Goal: Task Accomplishment & Management: Use online tool/utility

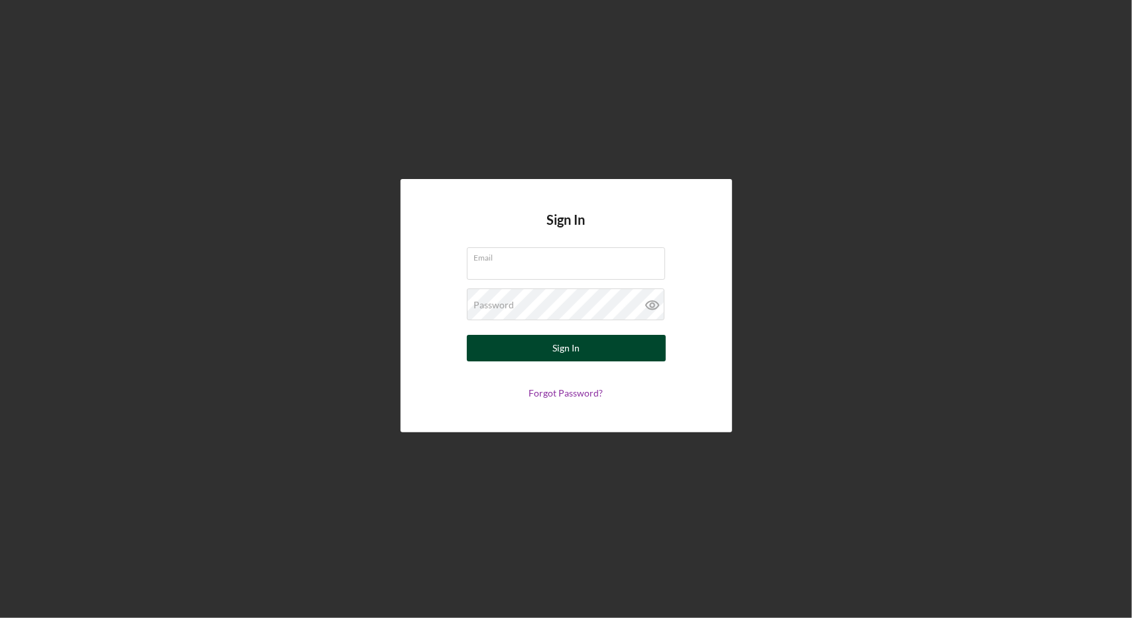
type input "estarnes@rendeprogresscapital.com"
click at [564, 346] on div "Sign In" at bounding box center [565, 348] width 27 height 27
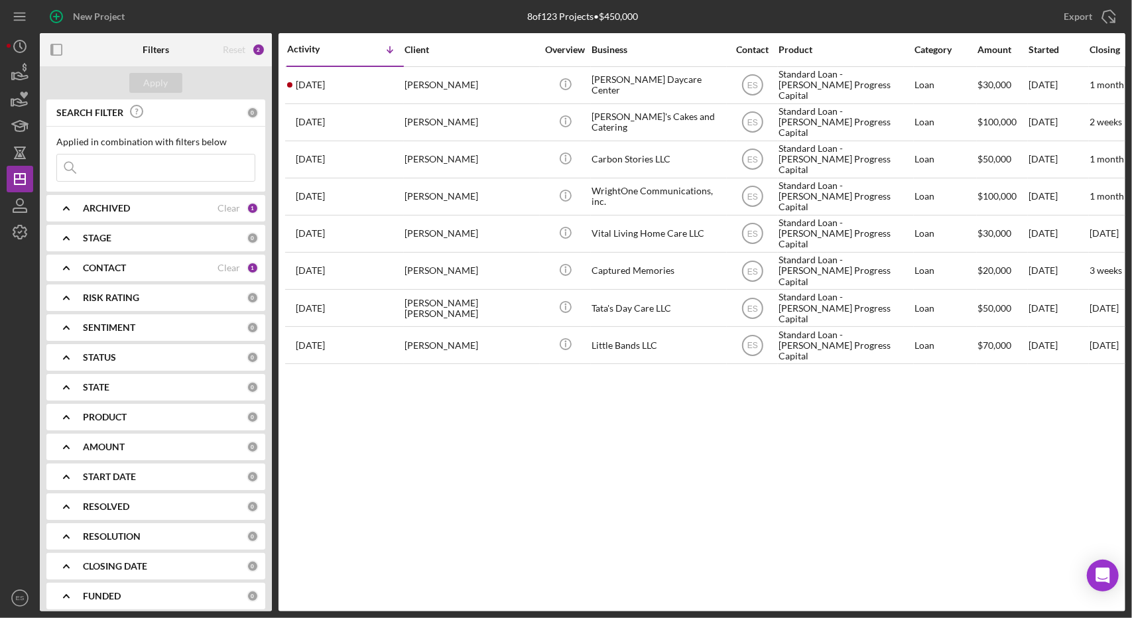
click at [82, 265] on icon "Icon/Expander" at bounding box center [66, 267] width 33 height 33
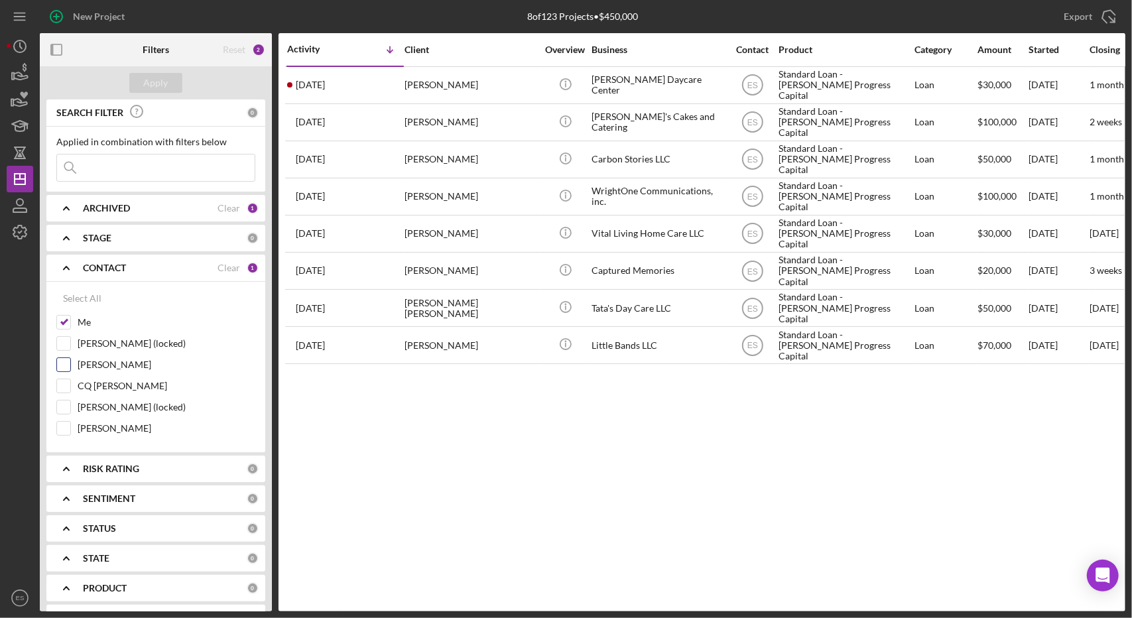
click at [64, 360] on input "[PERSON_NAME]" at bounding box center [63, 364] width 13 height 13
checkbox input "true"
click at [66, 316] on input "Me" at bounding box center [63, 322] width 13 height 13
checkbox input "false"
click at [144, 86] on button "Apply" at bounding box center [155, 83] width 53 height 20
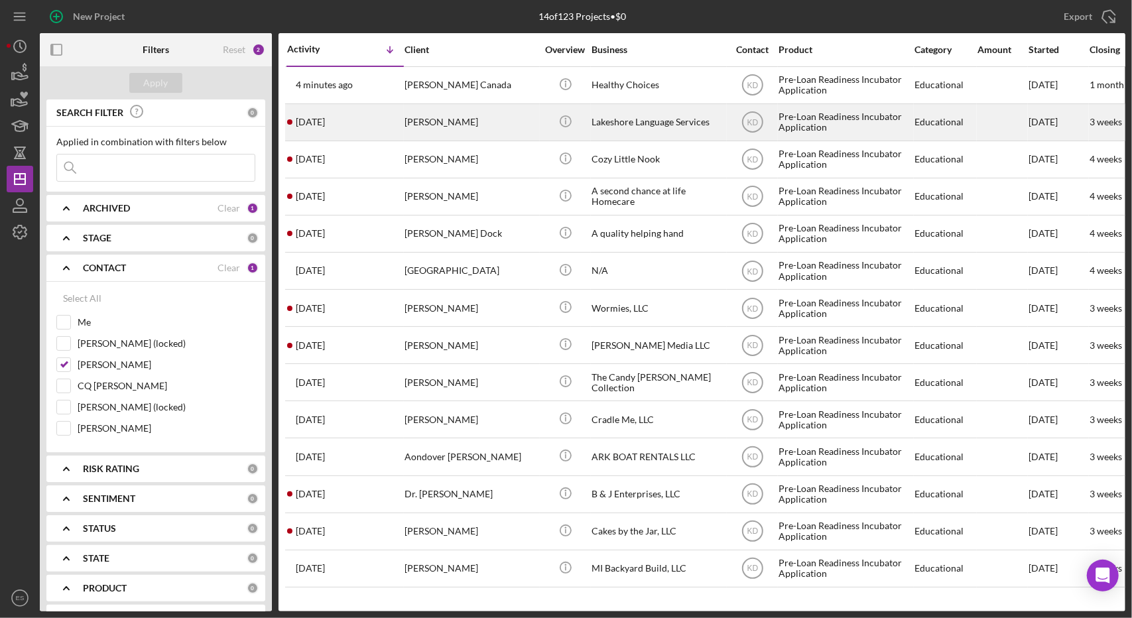
click at [704, 126] on div "Lakeshore Language Services" at bounding box center [658, 122] width 133 height 35
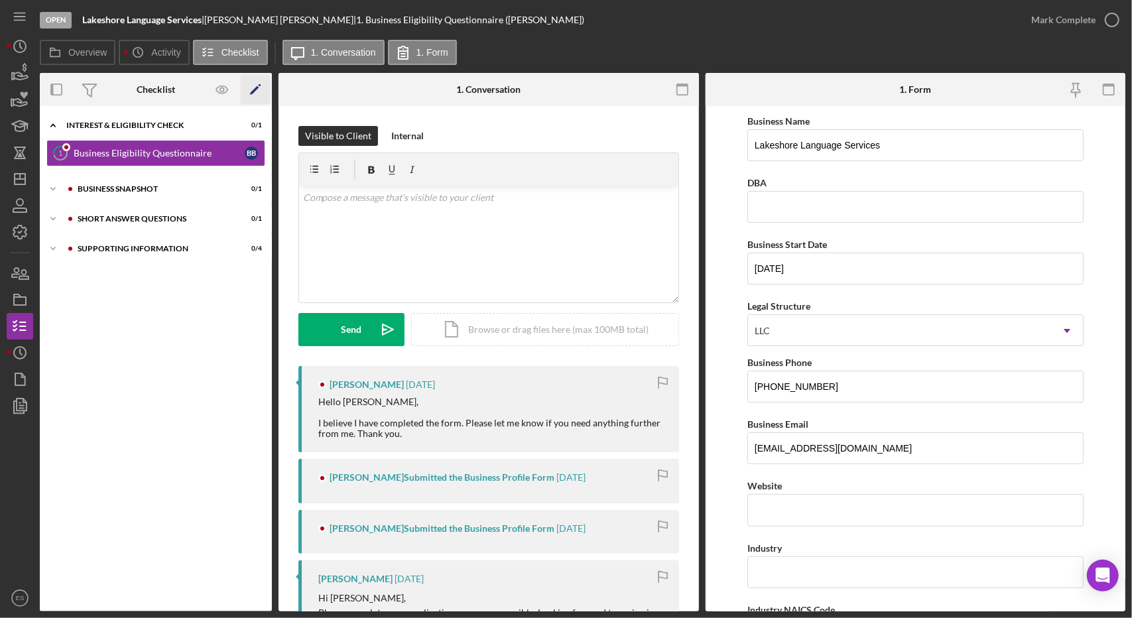
click at [251, 90] on icon "Icon/Edit" at bounding box center [256, 90] width 30 height 30
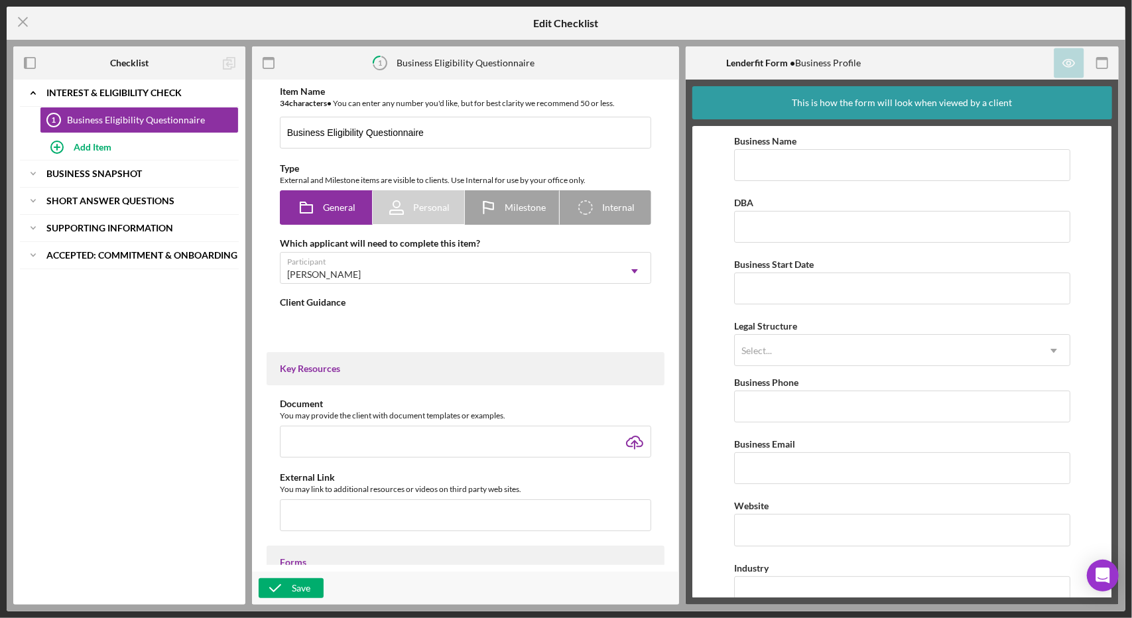
type textarea "<div> <p data-start="216" data-end="460">This short questionnaire will help us …"
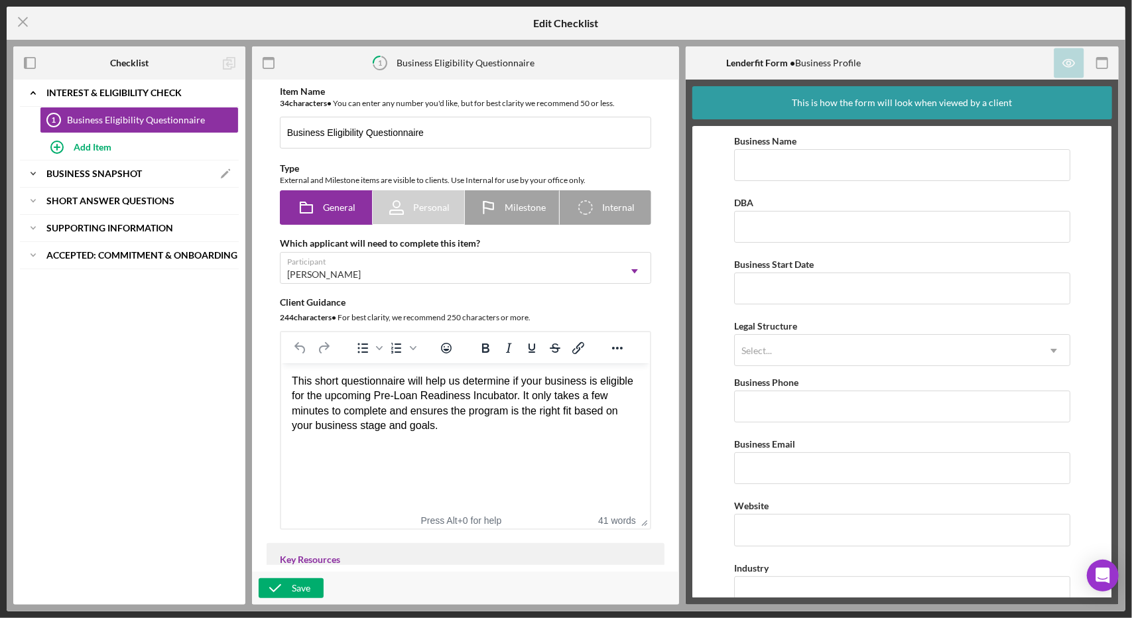
click at [70, 176] on b "Business Snapshot" at bounding box center [93, 174] width 95 height 8
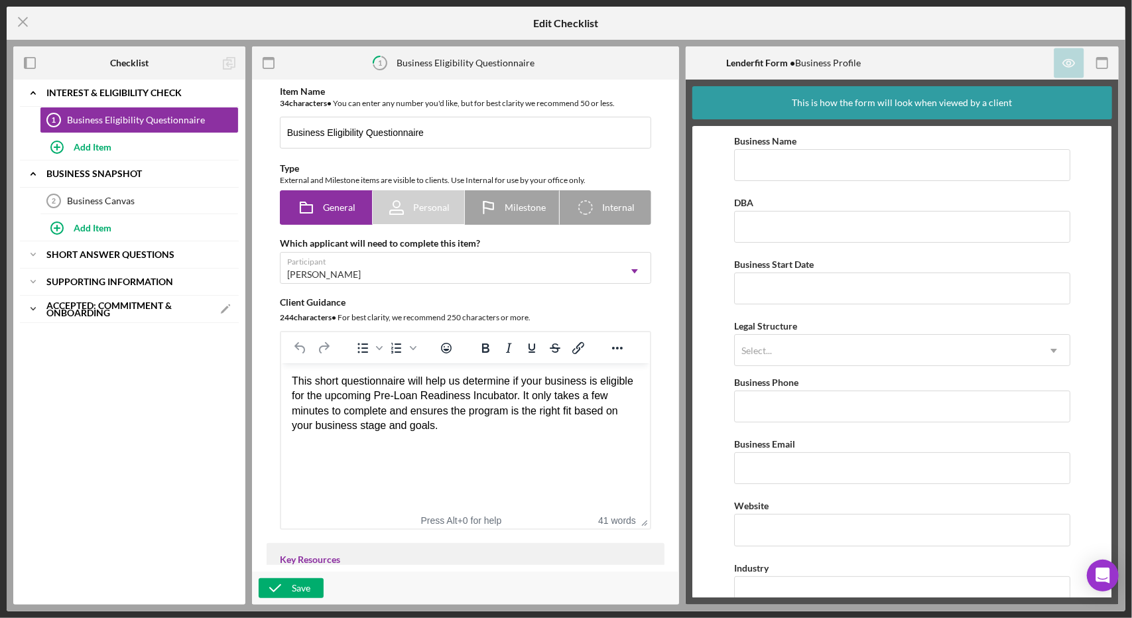
click at [107, 306] on b "Accepted: Commitment & Onboarding" at bounding box center [129, 309] width 166 height 15
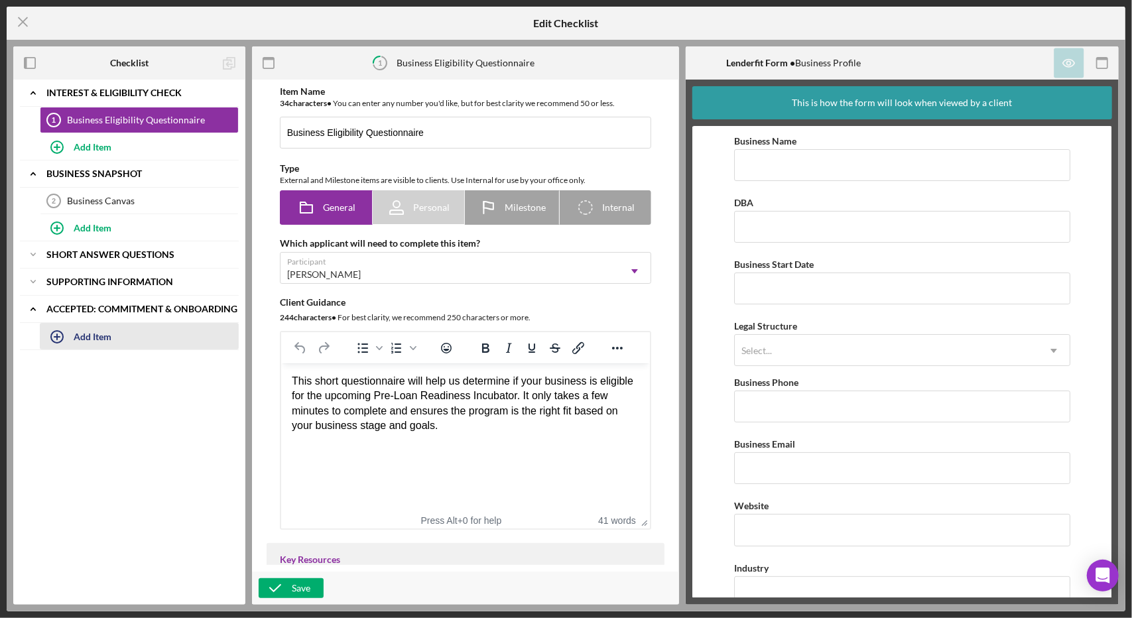
click at [89, 339] on div "Add Item" at bounding box center [93, 336] width 38 height 25
type input "D"
type input "Decisioning"
click at [49, 371] on div "Add" at bounding box center [54, 373] width 17 height 20
click at [173, 525] on div "Icon/Expander Interest & Eligibility Check Icon/Edit Business Eligibility Quest…" at bounding box center [129, 342] width 232 height 525
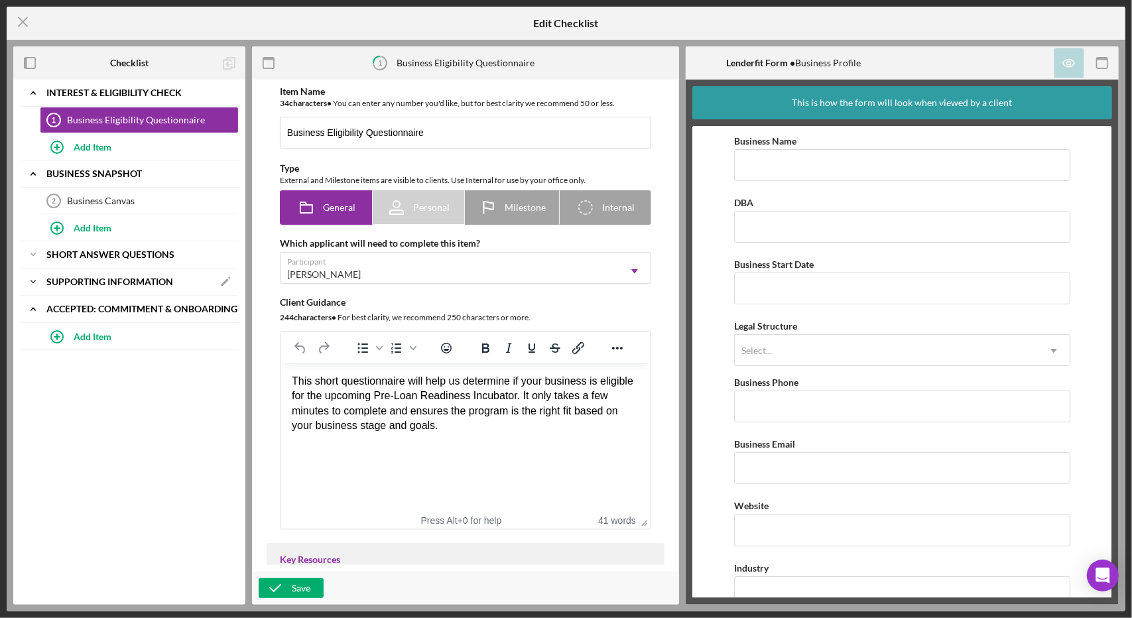
click at [83, 285] on div "Icon/Expander Supporting Information Icon/Edit" at bounding box center [129, 282] width 219 height 27
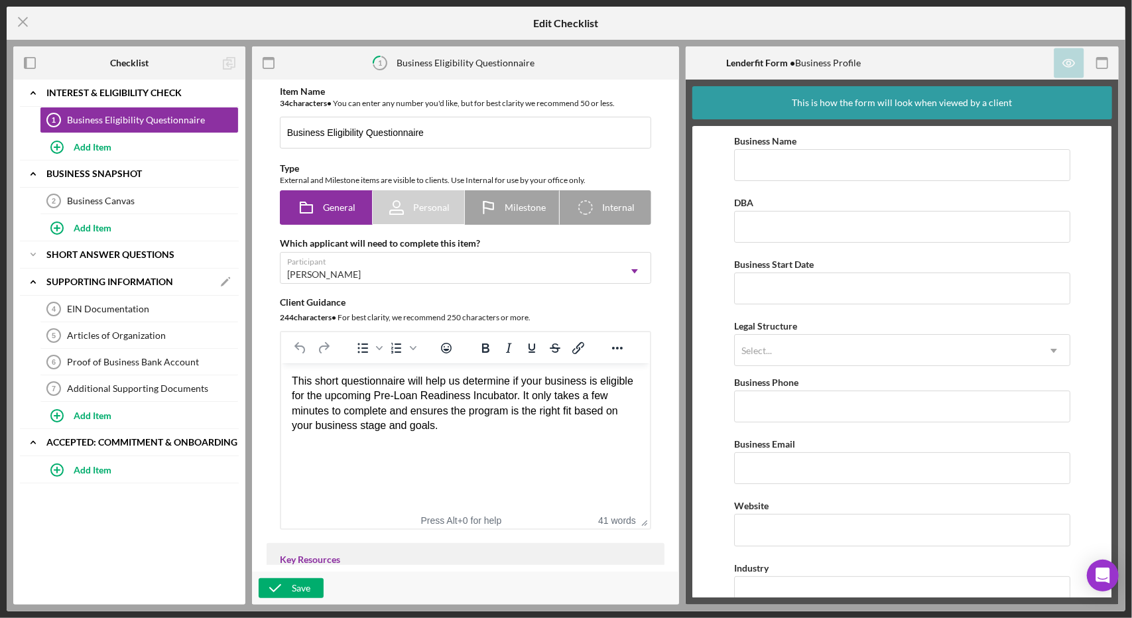
click at [87, 287] on div "Icon/Expander Supporting Information Icon/Edit" at bounding box center [129, 282] width 219 height 27
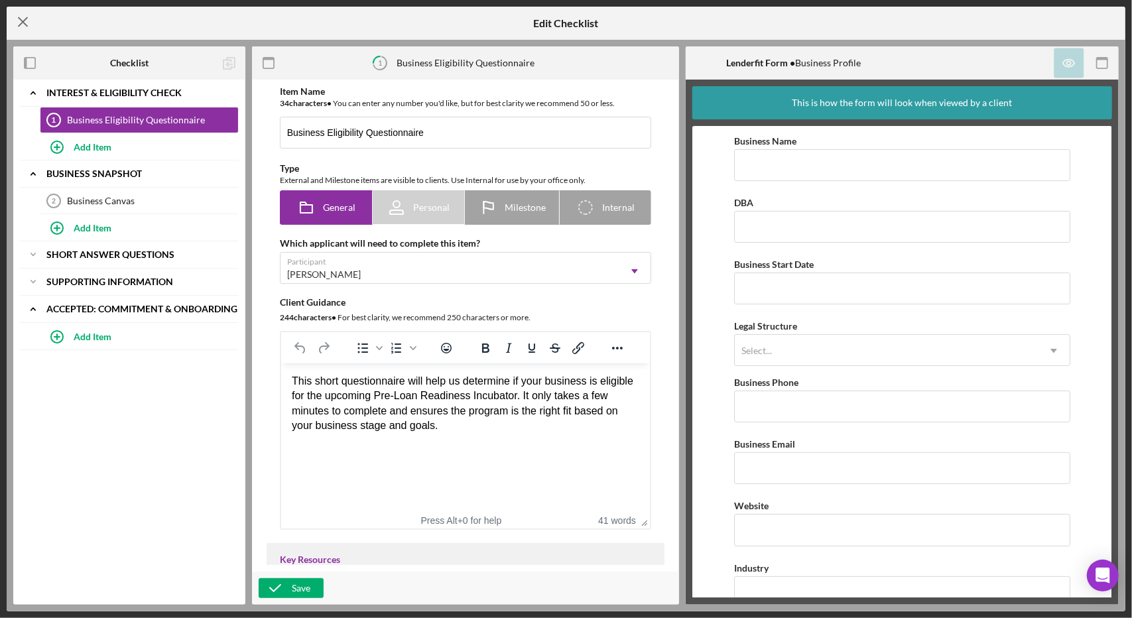
click at [23, 25] on icon "Icon/Menu Close" at bounding box center [23, 21] width 33 height 33
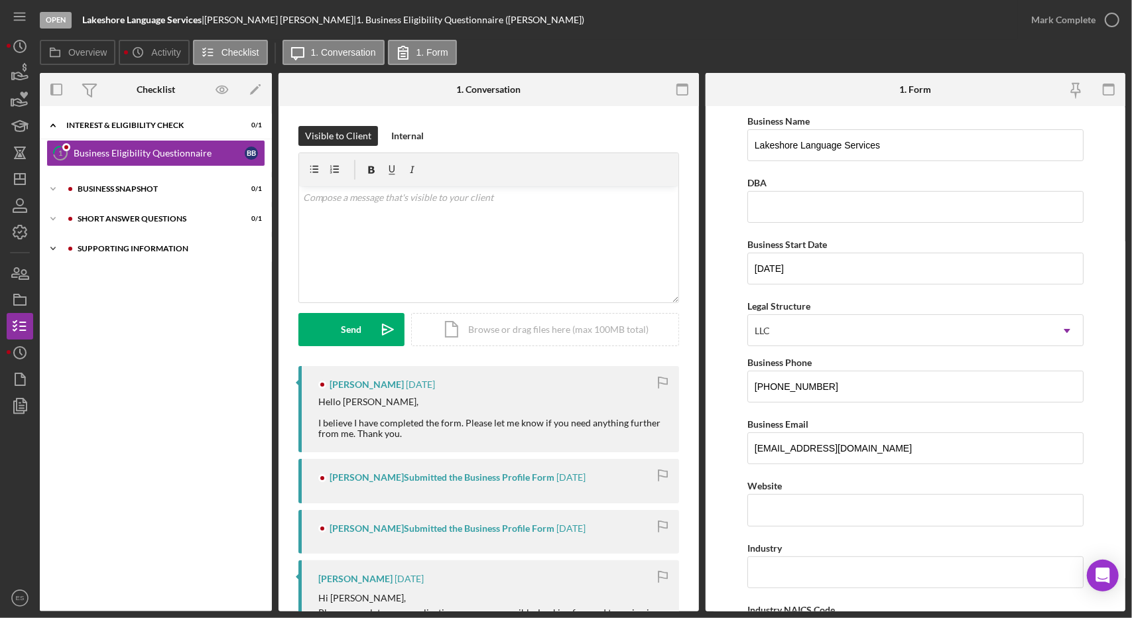
click at [98, 246] on div "Supporting Information" at bounding box center [167, 249] width 178 height 8
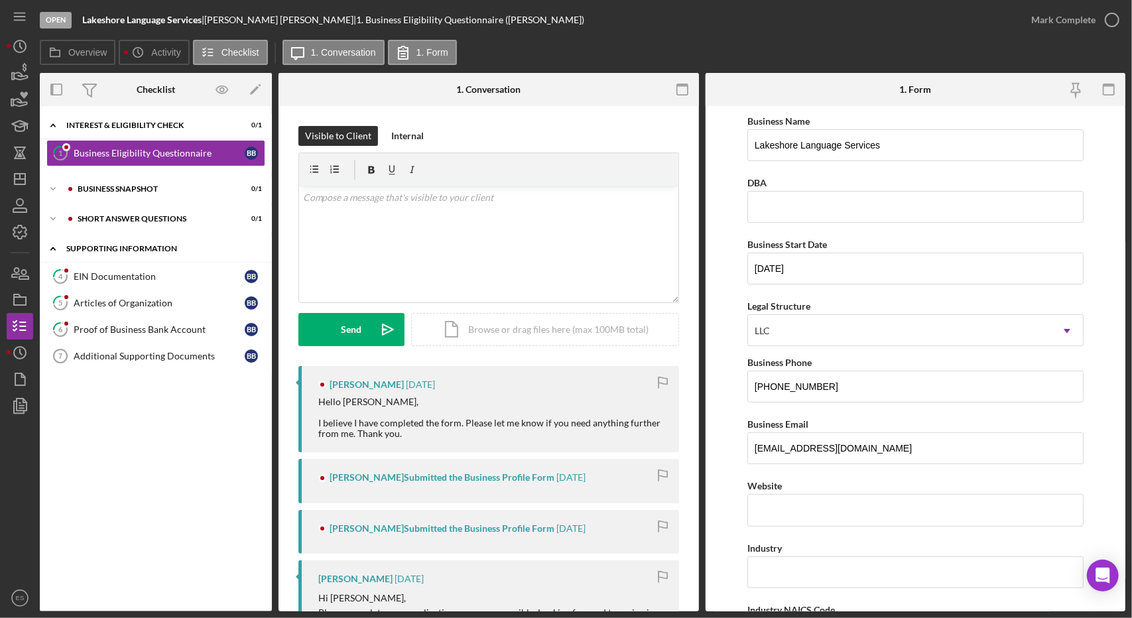
click at [101, 249] on div "Supporting Information" at bounding box center [160, 249] width 189 height 8
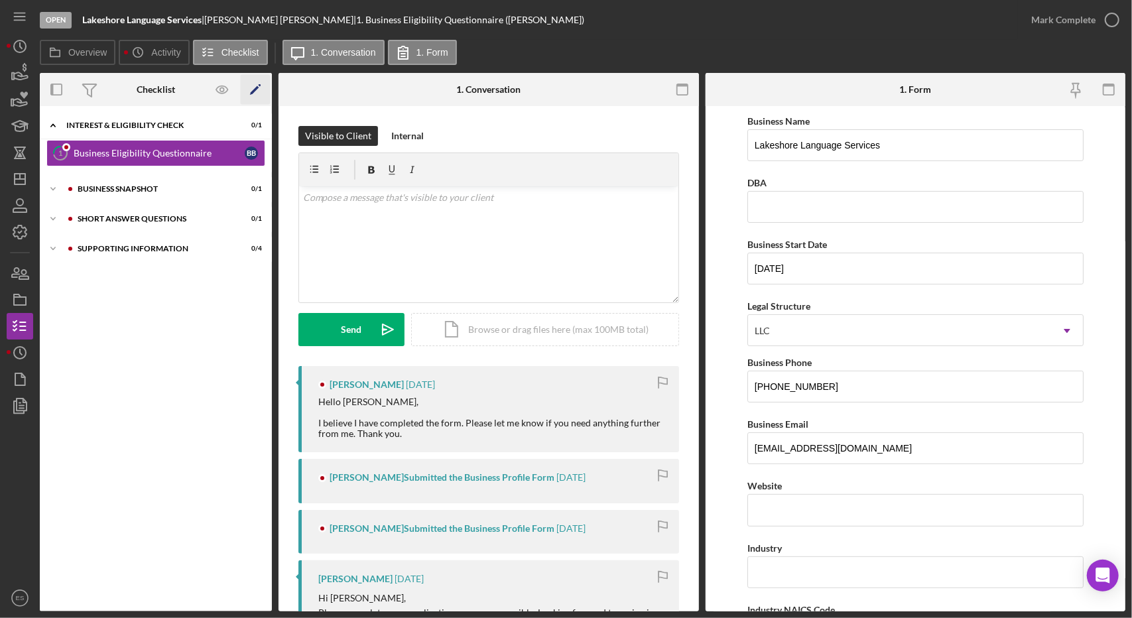
click at [261, 86] on icon "Icon/Edit" at bounding box center [256, 90] width 30 height 30
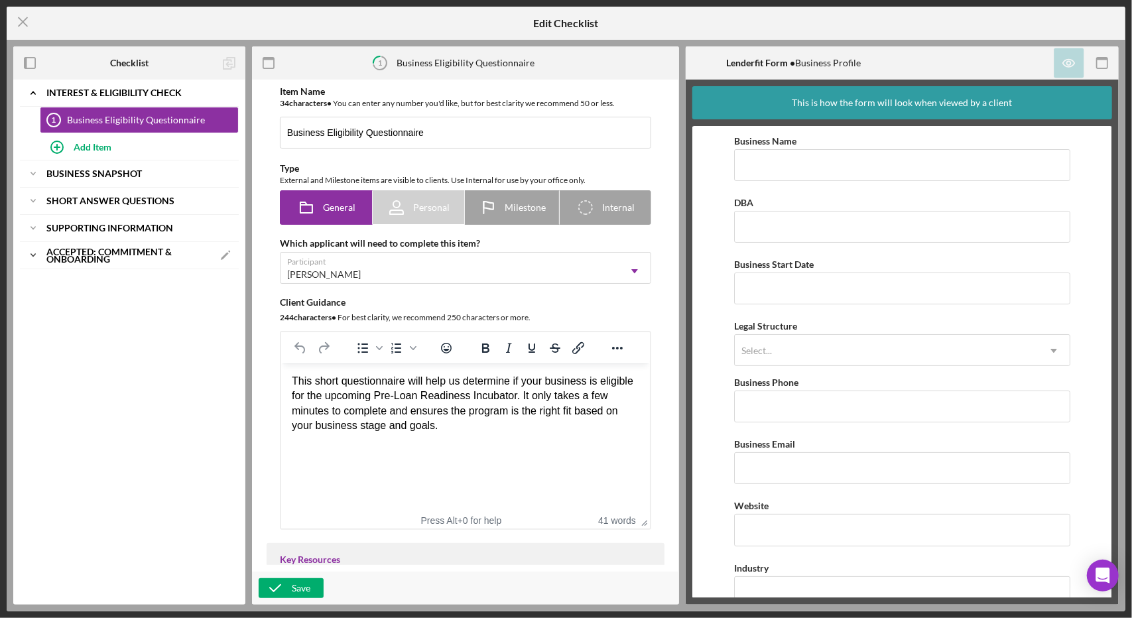
click at [121, 249] on b "Accepted: Commitment & Onboarding" at bounding box center [129, 255] width 166 height 15
click at [84, 279] on div "Add Item" at bounding box center [93, 282] width 38 height 25
type input "Decisioning"
click at [61, 314] on div "Add" at bounding box center [54, 319] width 17 height 20
click at [25, 25] on line at bounding box center [23, 22] width 9 height 9
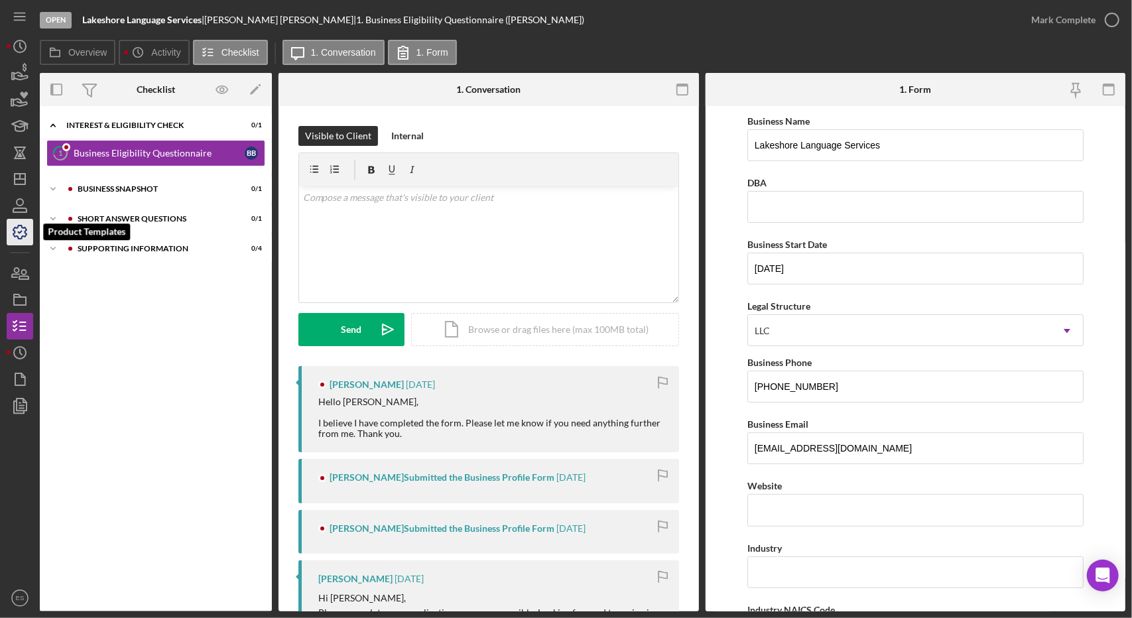
click at [32, 227] on icon "button" at bounding box center [19, 232] width 33 height 33
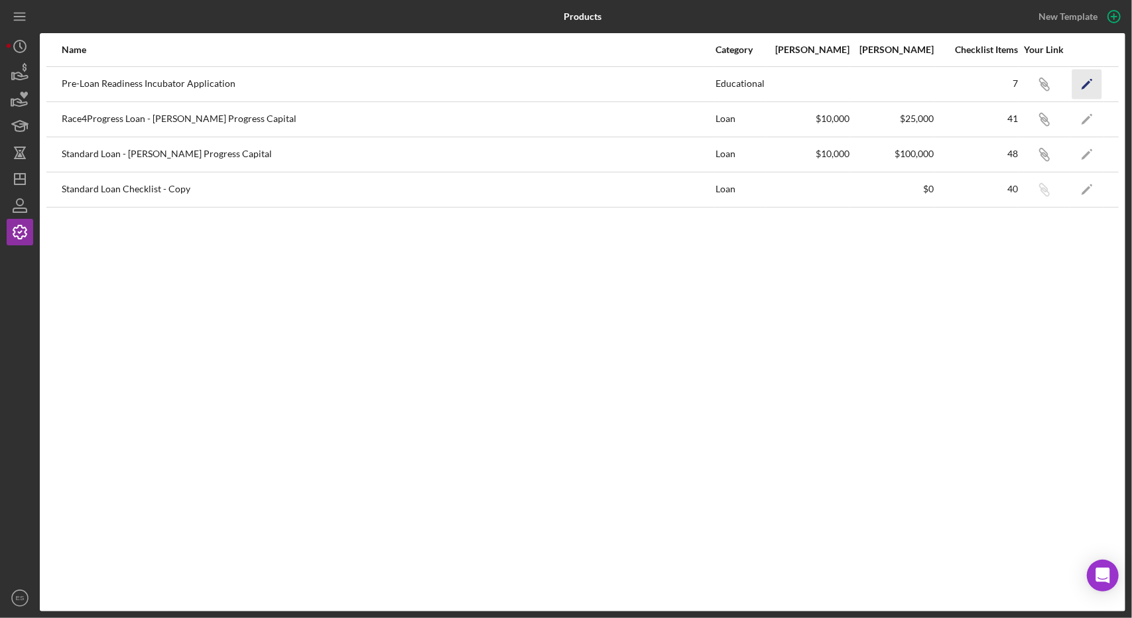
click at [1082, 85] on icon "Icon/Edit" at bounding box center [1087, 84] width 30 height 30
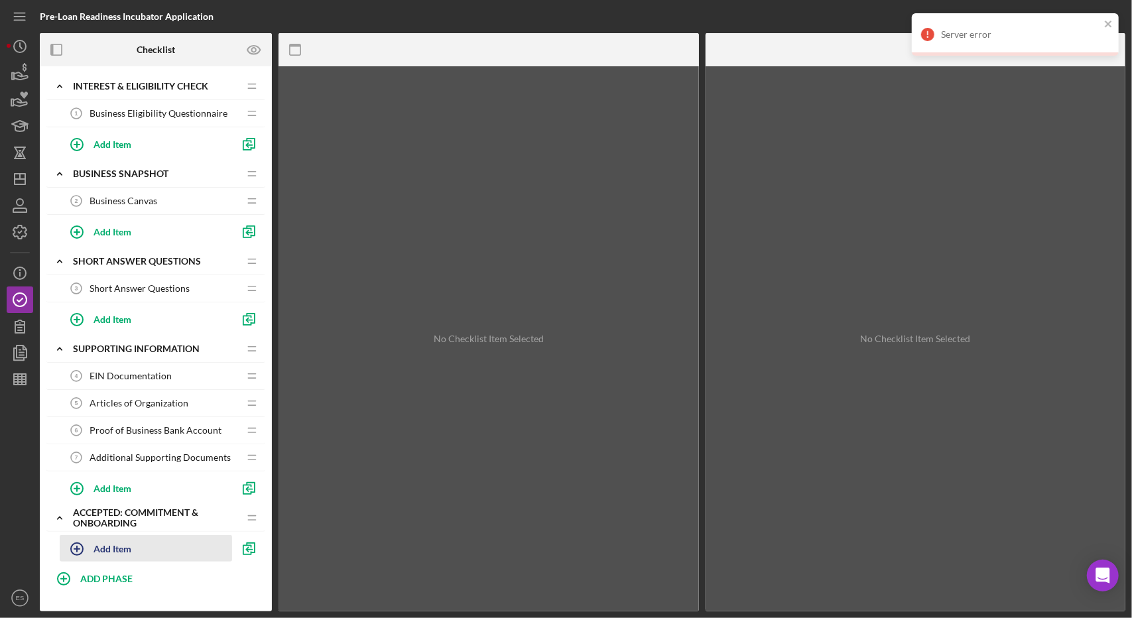
click at [99, 540] on div "Add Item" at bounding box center [113, 548] width 38 height 25
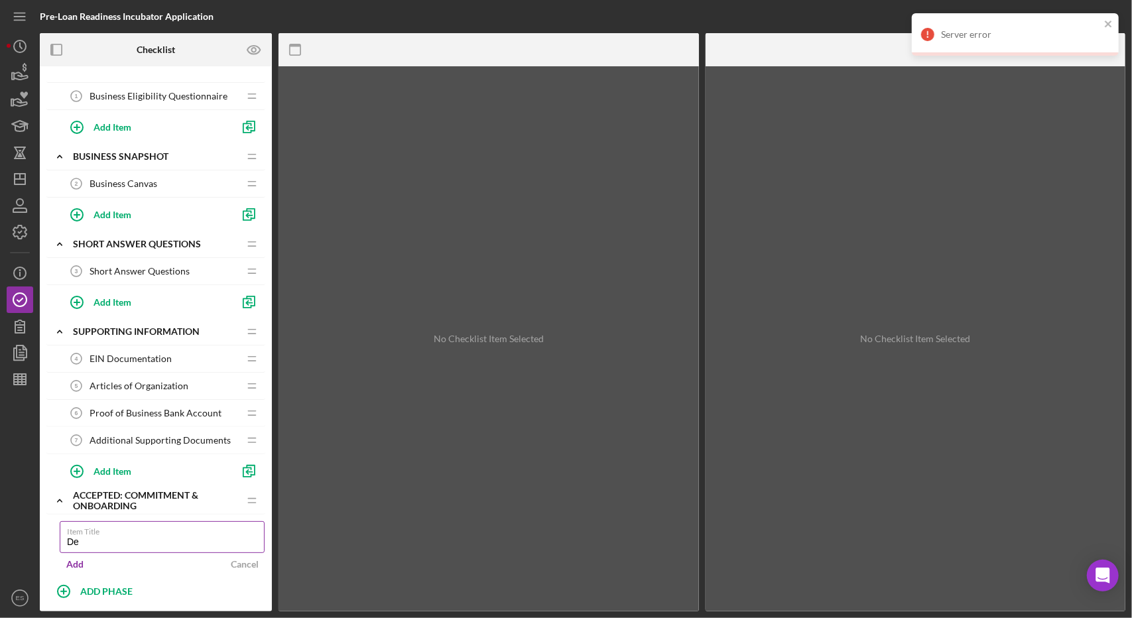
type input "Decisioning"
click at [78, 560] on div "Add" at bounding box center [74, 564] width 17 height 20
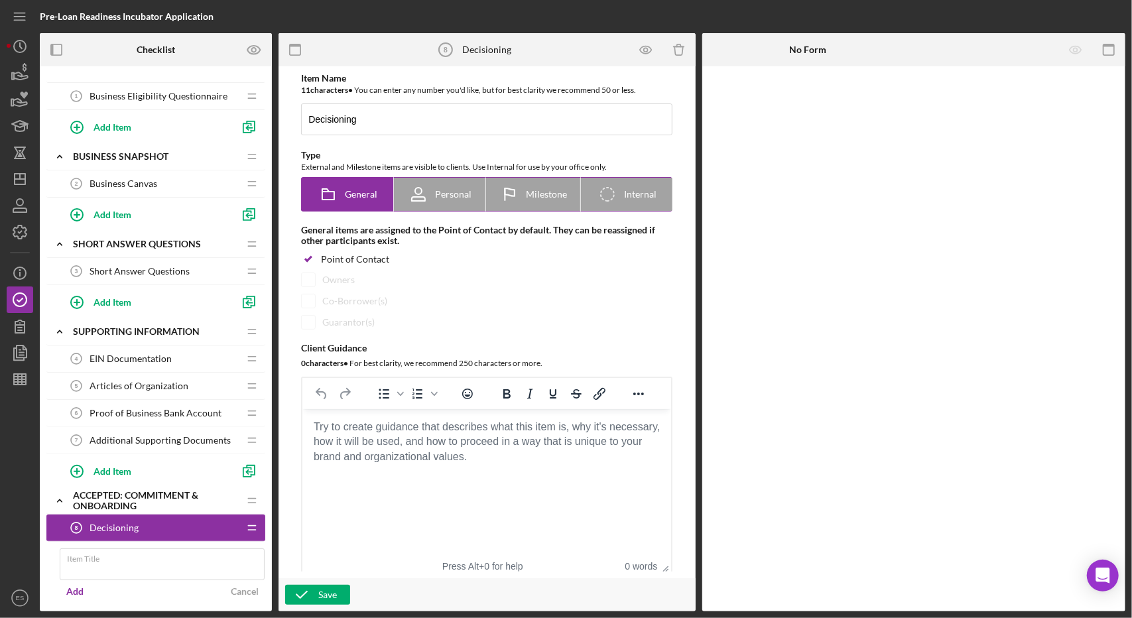
click at [520, 194] on icon at bounding box center [509, 194] width 33 height 33
radio input "false"
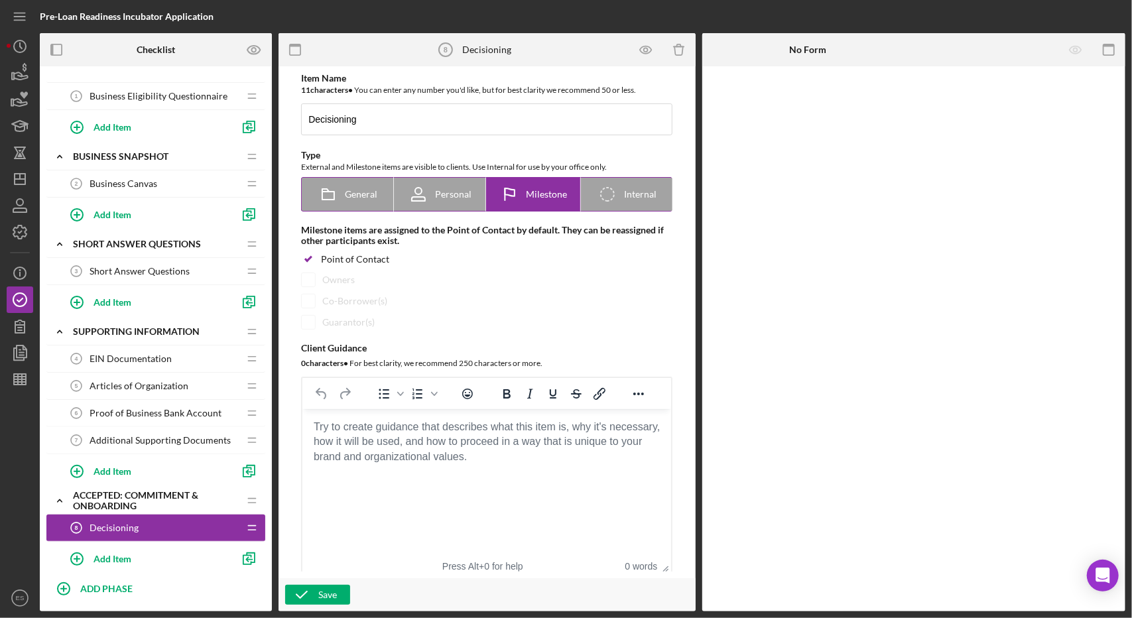
click at [624, 196] on span "Internal" at bounding box center [640, 194] width 32 height 11
radio input "false"
radio input "true"
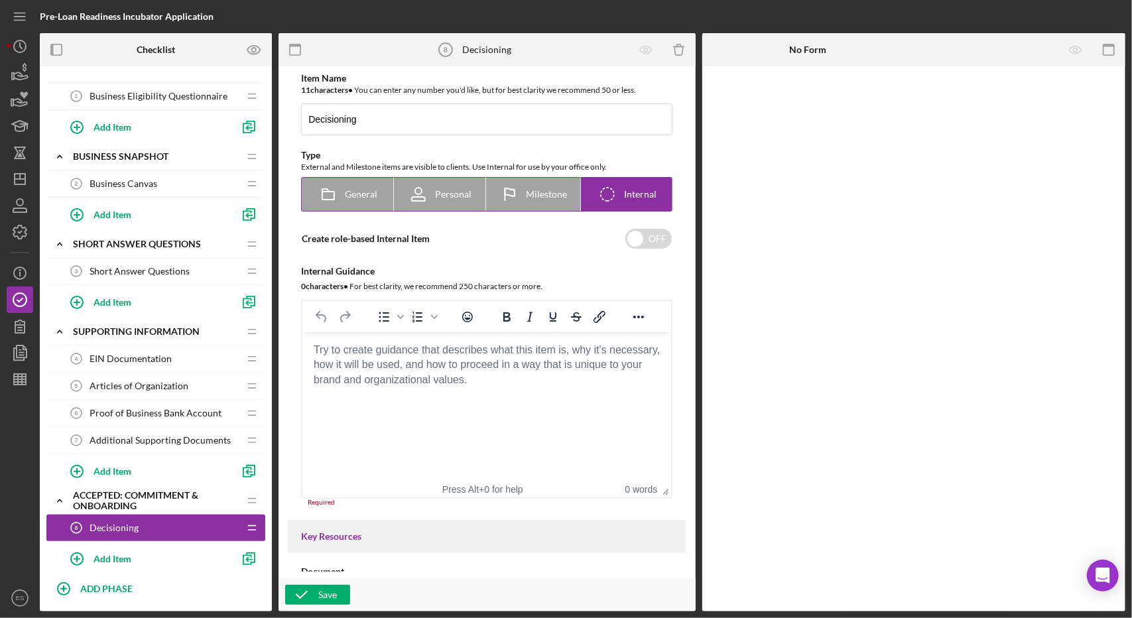
click at [527, 199] on span "Milestone" at bounding box center [546, 194] width 41 height 11
radio input "true"
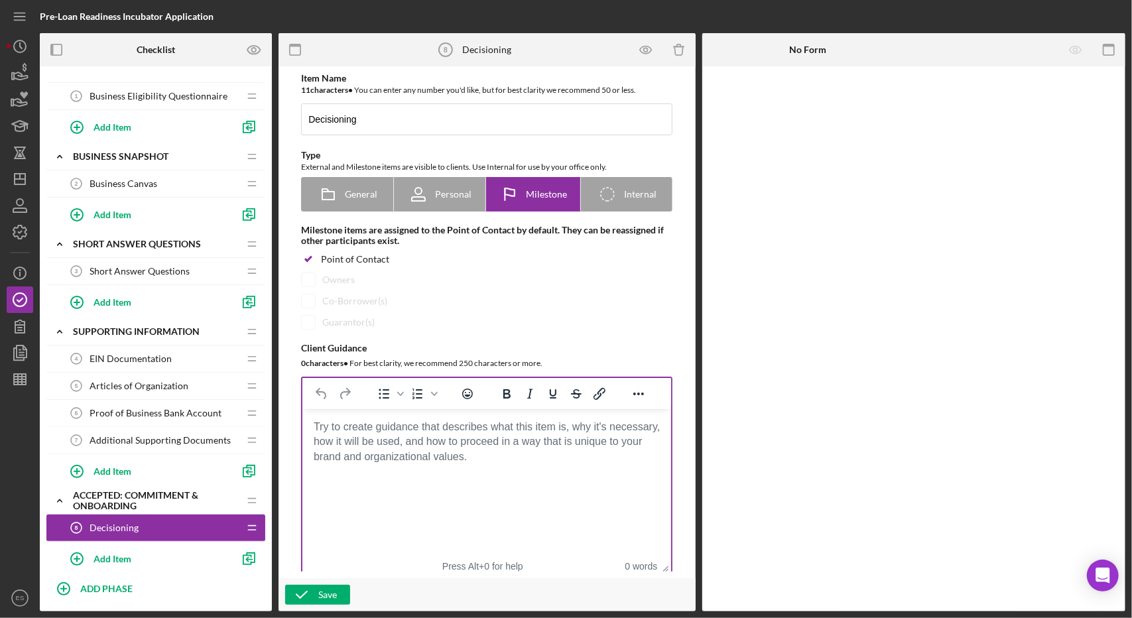
click at [344, 430] on body "Rich Text Area. Press ALT-0 for help." at bounding box center [487, 427] width 348 height 15
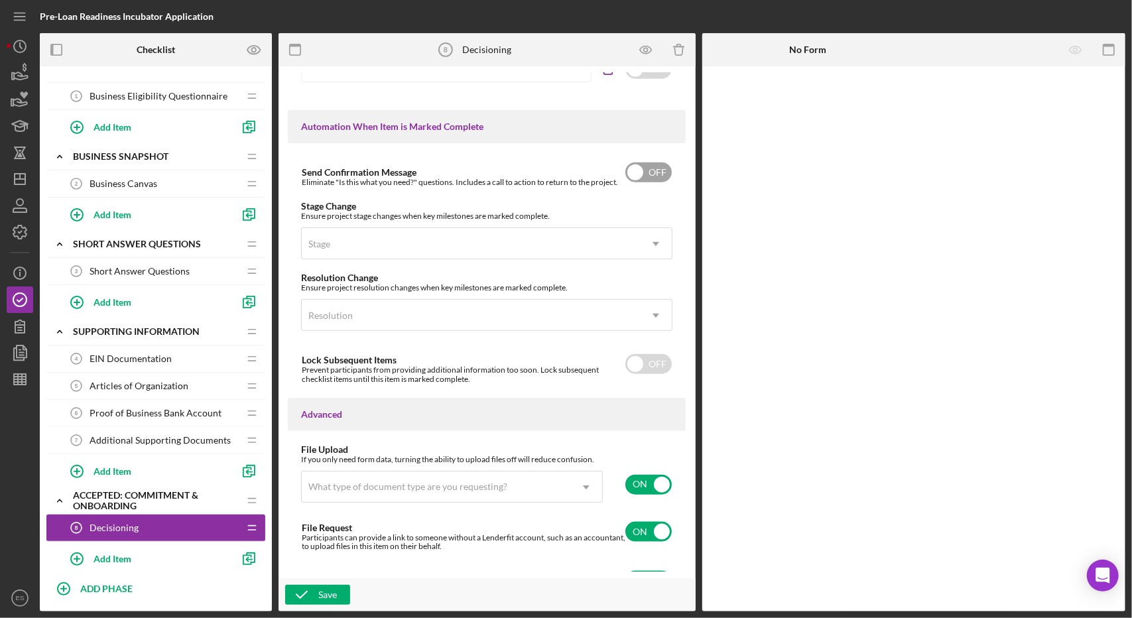
scroll to position [846, 0]
click at [415, 310] on div "Resolution" at bounding box center [471, 315] width 338 height 31
click at [284, 344] on div "Item Name 11 character s • You can enter any number you'd like, but for best cl…" at bounding box center [487, 338] width 417 height 545
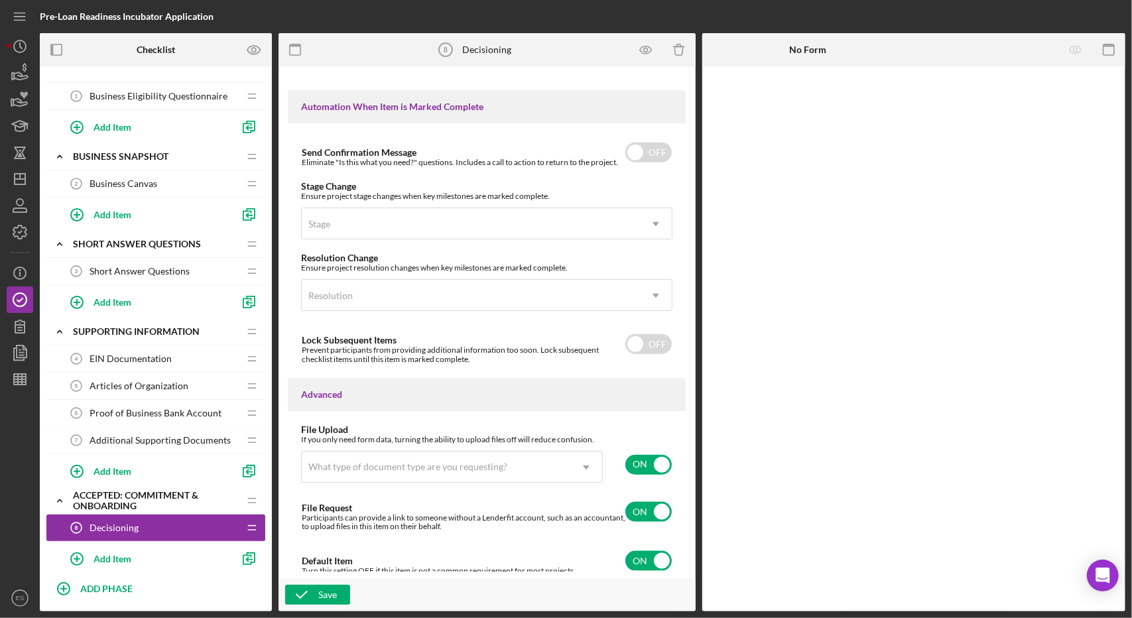
scroll to position [44, 0]
